Goal: Book appointment/travel/reservation

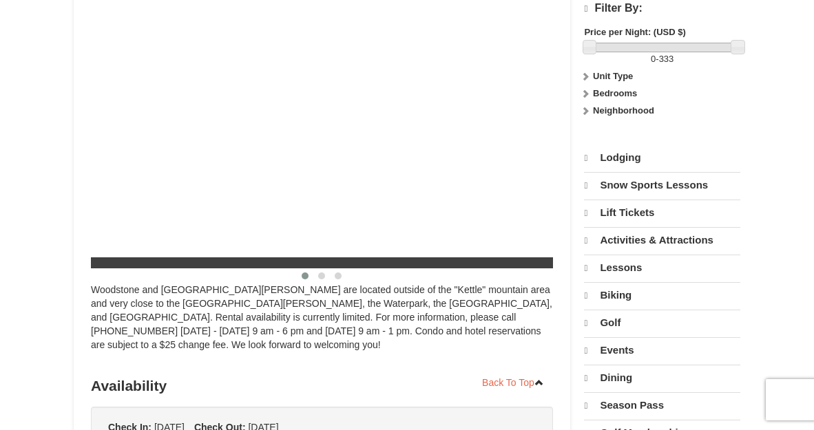
select select "9"
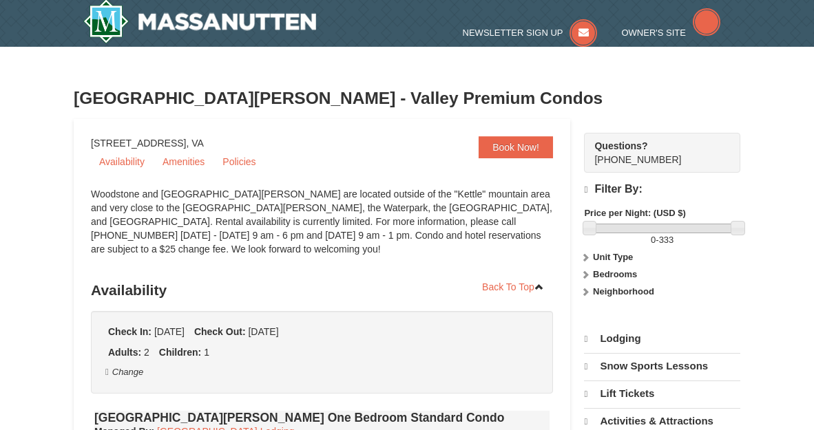
select select "9"
